Goal: Communication & Community: Answer question/provide support

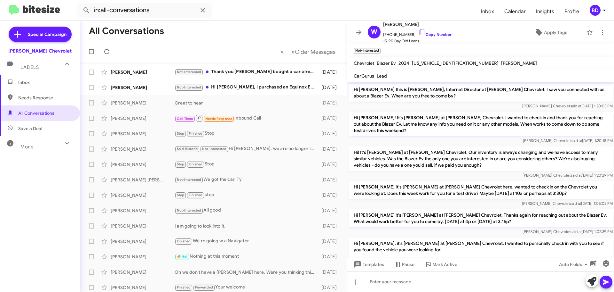
scroll to position [205, 0]
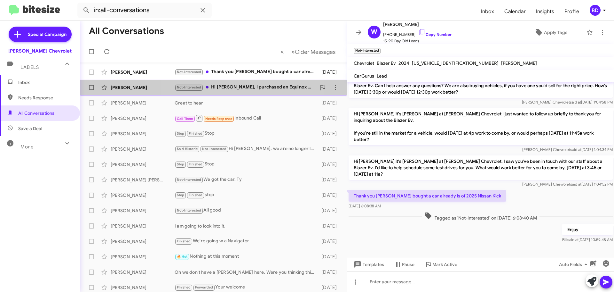
click at [249, 86] on div "Not-Interested Hi [PERSON_NAME], I purchased an Equinox EV a few days ago so am…" at bounding box center [246, 87] width 142 height 7
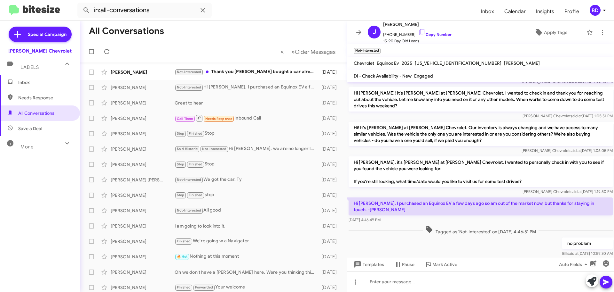
scroll to position [349, 0]
click at [247, 72] on div "Not-Interested Thank you [PERSON_NAME] I bought a car already is of 2025 Nissan…" at bounding box center [246, 71] width 142 height 7
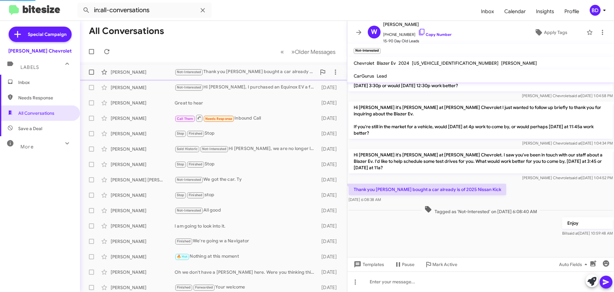
scroll to position [205, 0]
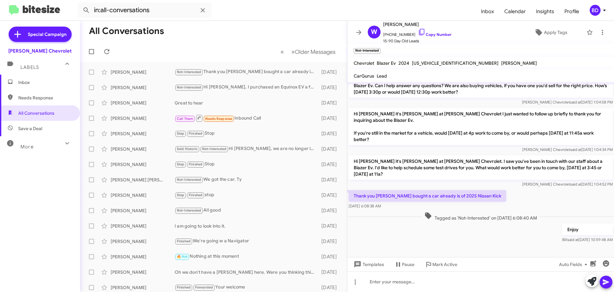
click at [35, 77] on span "Inbox" at bounding box center [40, 82] width 80 height 15
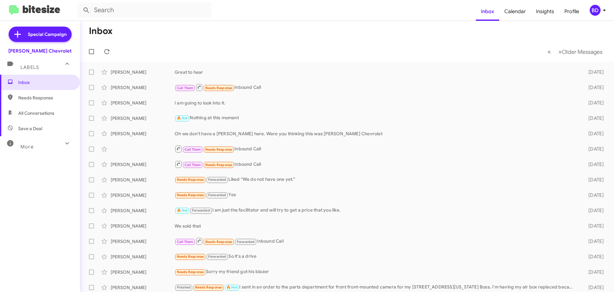
click at [33, 109] on span "All Conversations" at bounding box center [40, 112] width 80 height 15
type input "in:all-conversations"
